Goal: Task Accomplishment & Management: Manage account settings

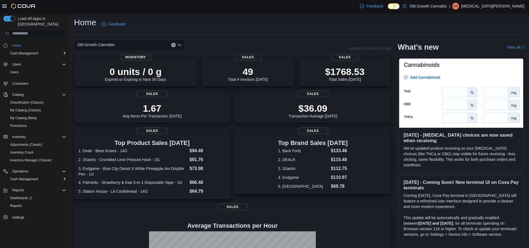
click at [517, 8] on p "[MEDICAL_DATA][PERSON_NAME]" at bounding box center [492, 6] width 63 height 7
click at [489, 55] on span "Sign Out" at bounding box center [488, 54] width 15 height 6
